Goal: Subscribe to service/newsletter

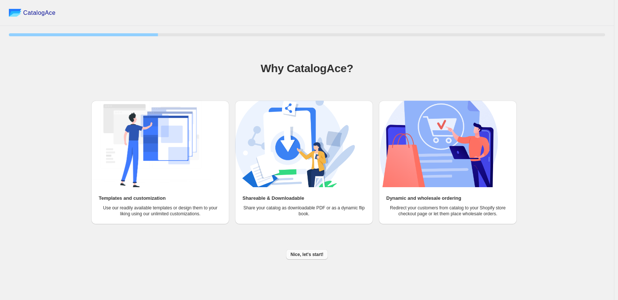
click at [317, 255] on span "Nice, let's start!" at bounding box center [307, 254] width 33 height 6
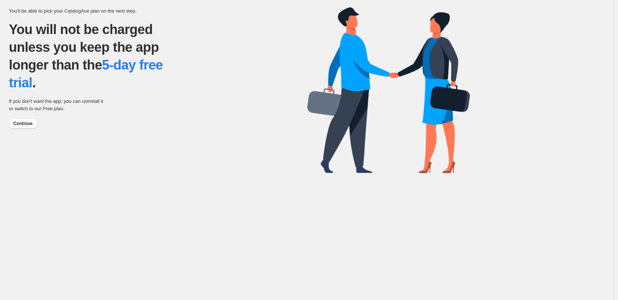
click at [27, 125] on span "Continue" at bounding box center [22, 124] width 19 height 6
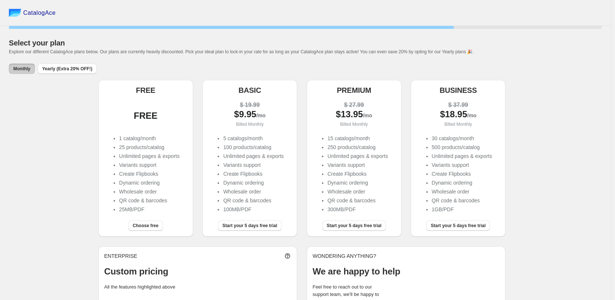
scroll to position [37, 0]
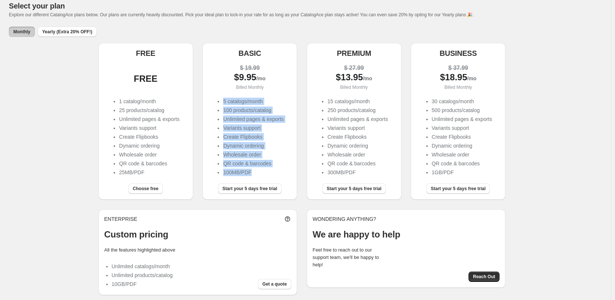
drag, startPoint x: 226, startPoint y: 101, endPoint x: 257, endPoint y: 169, distance: 74.8
click at [257, 169] on ul "5 catalogs/month 100 products/catalog Unlimited pages & exports Variants suppor…" at bounding box center [250, 138] width 68 height 80
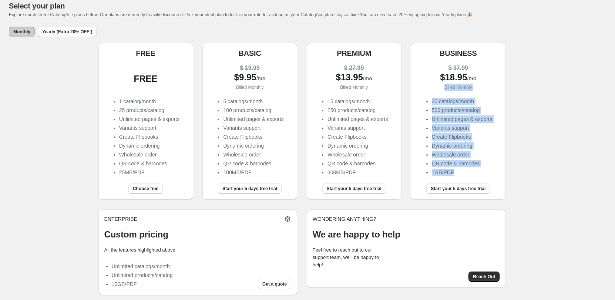
drag, startPoint x: 460, startPoint y: 173, endPoint x: 425, endPoint y: 91, distance: 89.0
click at [425, 91] on div "$ 37.99 $ 18.95 /mo Billed Monthly 30 catalogs/month 500 products/catalog Unlim…" at bounding box center [457, 118] width 83 height 120
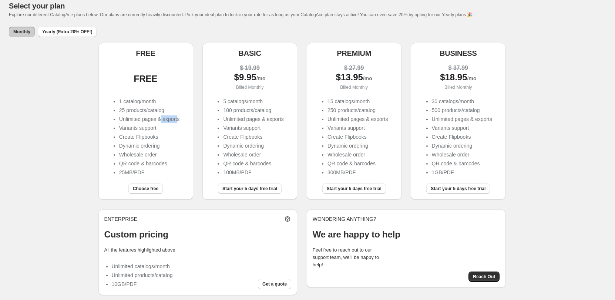
drag, startPoint x: 163, startPoint y: 121, endPoint x: 179, endPoint y: 122, distance: 15.9
click at [179, 122] on li "Unlimited pages & exports" at bounding box center [149, 118] width 60 height 7
click at [162, 150] on ul "1 catalog/month 25 products/catalog Unlimited pages & exports Variants support …" at bounding box center [146, 138] width 68 height 80
click at [148, 190] on span "Choose free" at bounding box center [146, 189] width 26 height 6
